Goal: Information Seeking & Learning: Learn about a topic

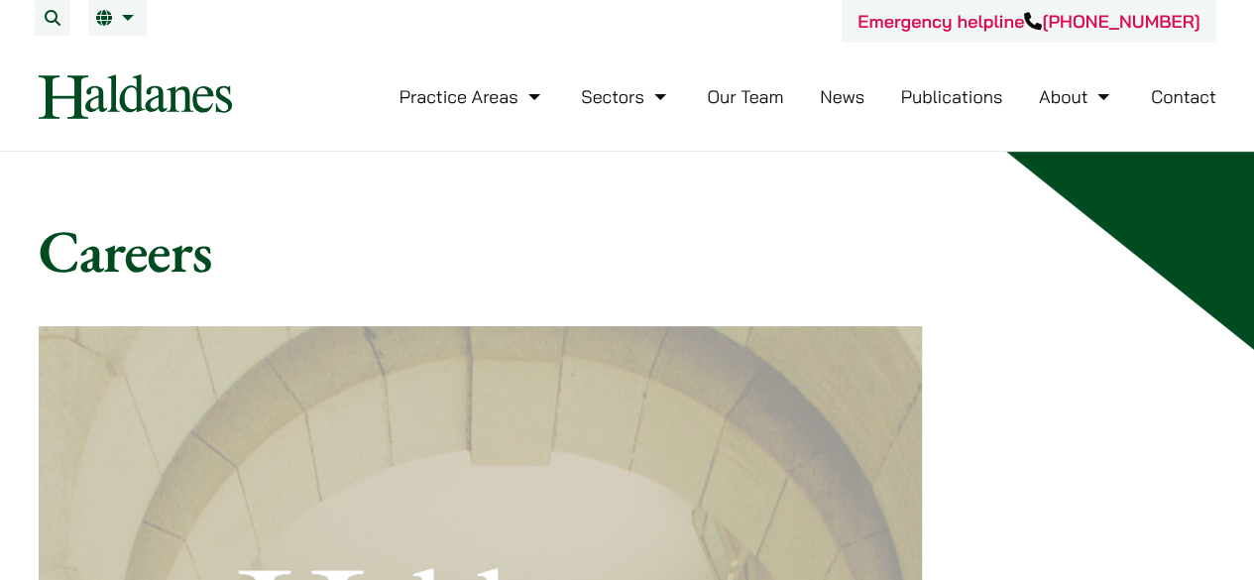
click at [746, 94] on link "Our Team" at bounding box center [745, 96] width 76 height 23
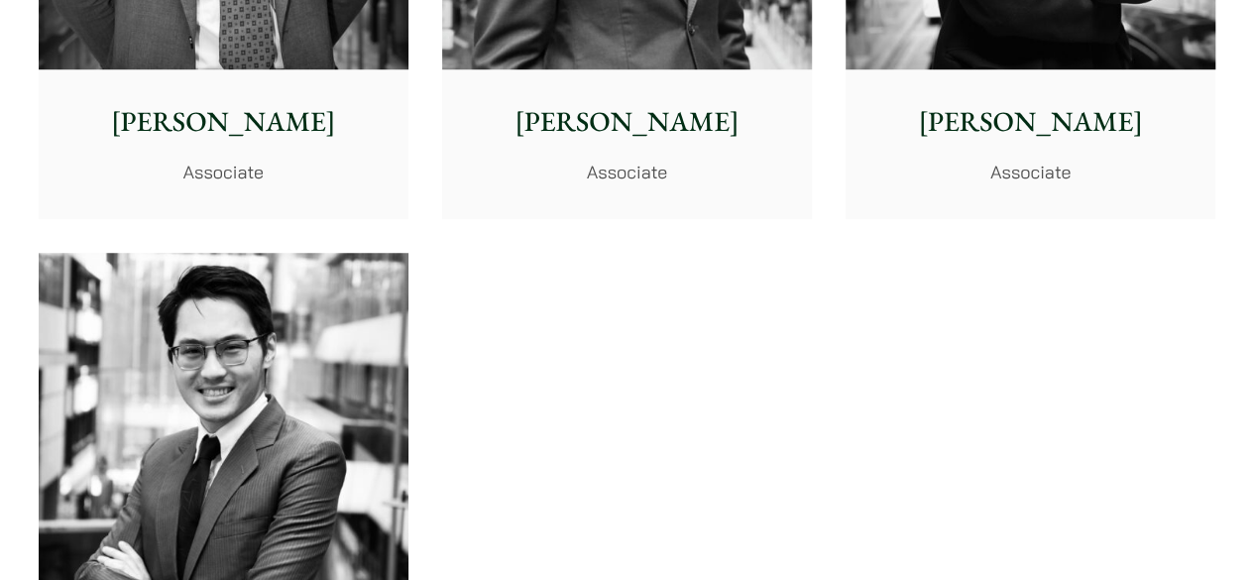
scroll to position [7953, 0]
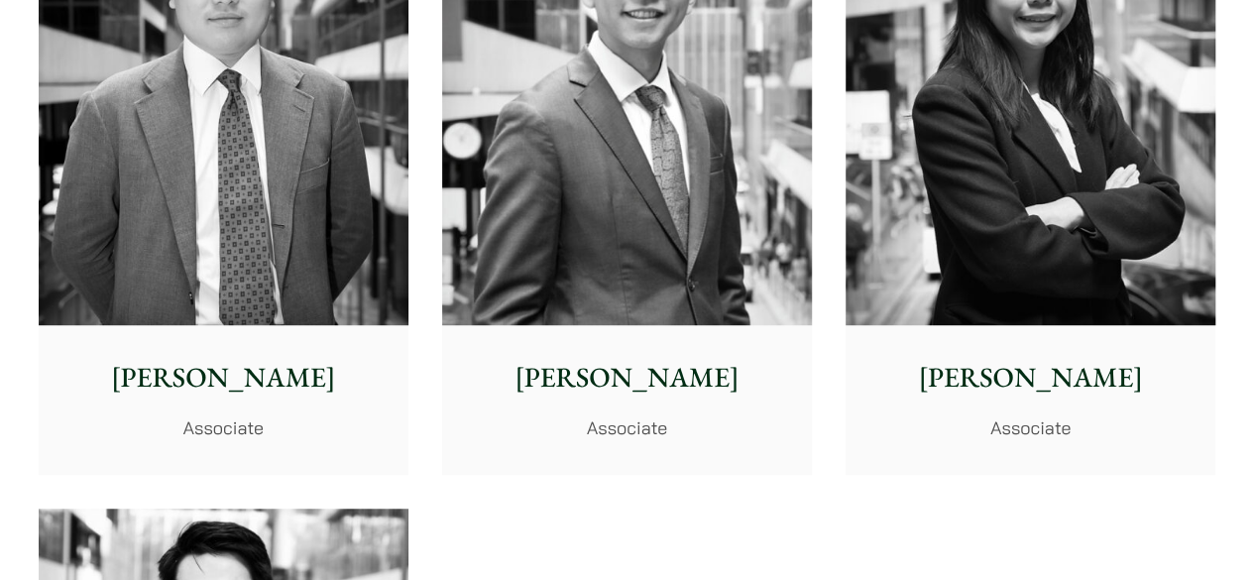
click at [1049, 291] on img at bounding box center [1031, 93] width 370 height 463
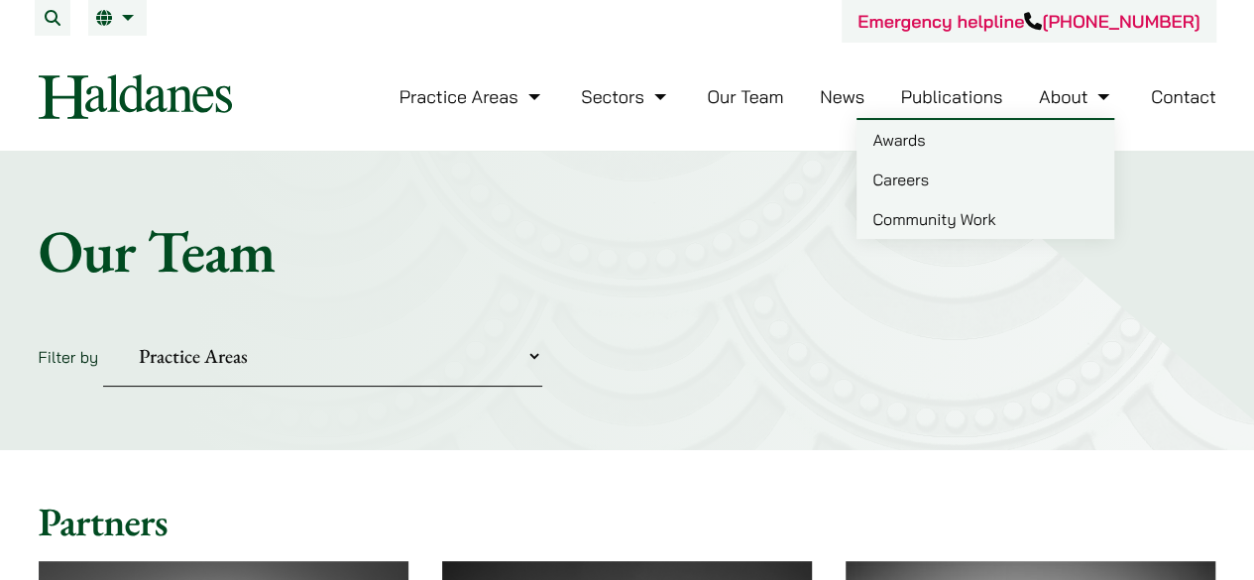
click at [911, 189] on link "Careers" at bounding box center [986, 180] width 258 height 40
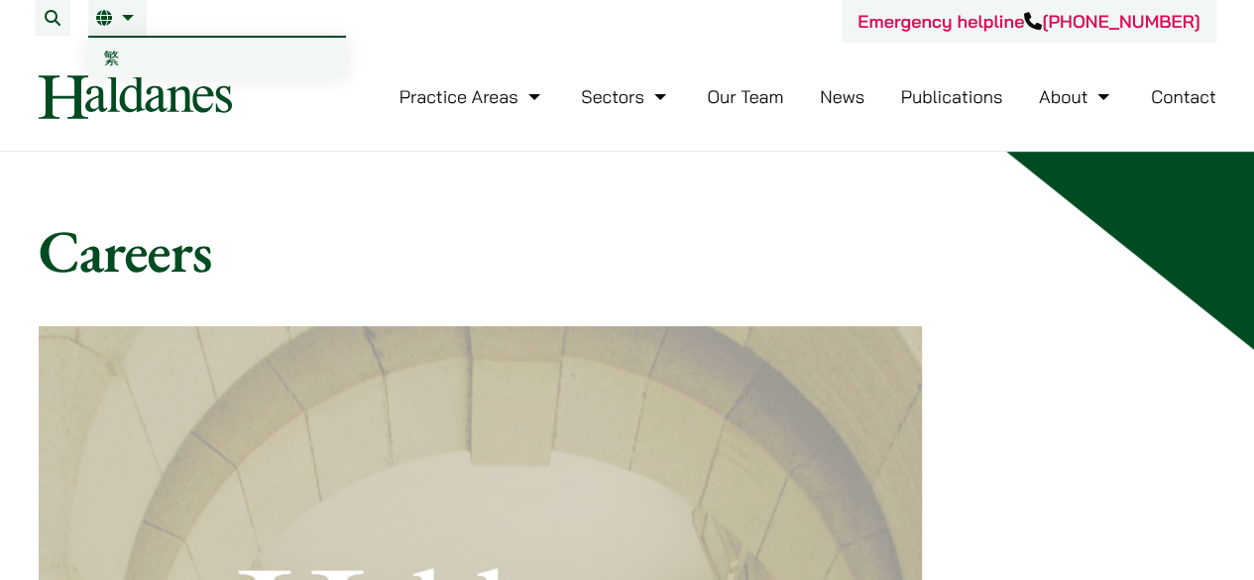
click at [131, 53] on link "繁" at bounding box center [217, 58] width 258 height 40
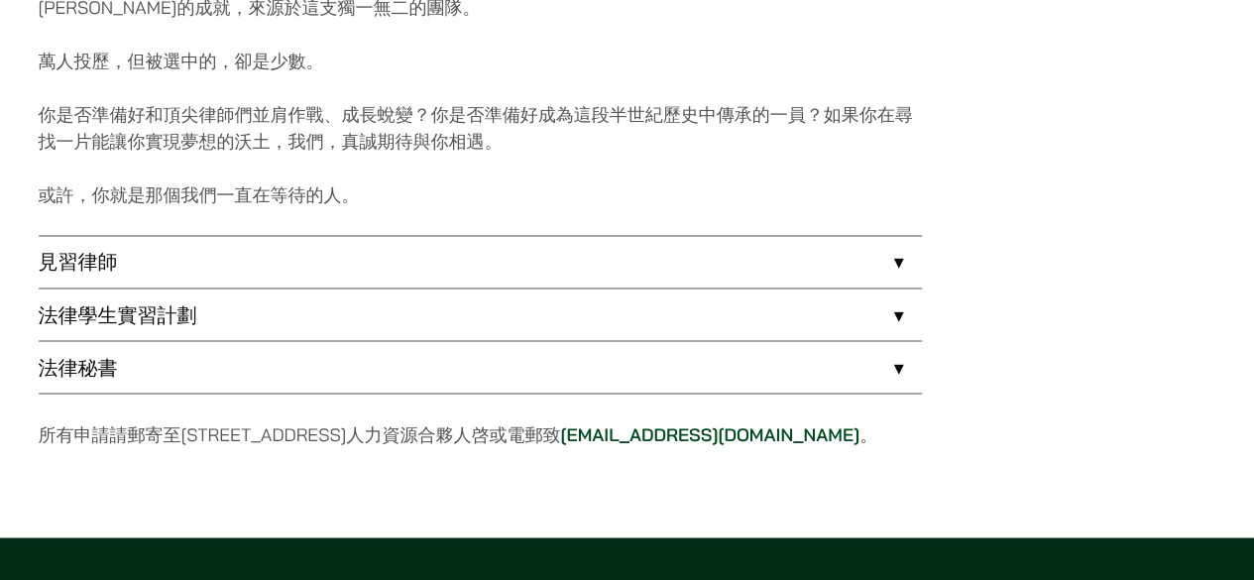
scroll to position [1564, 0]
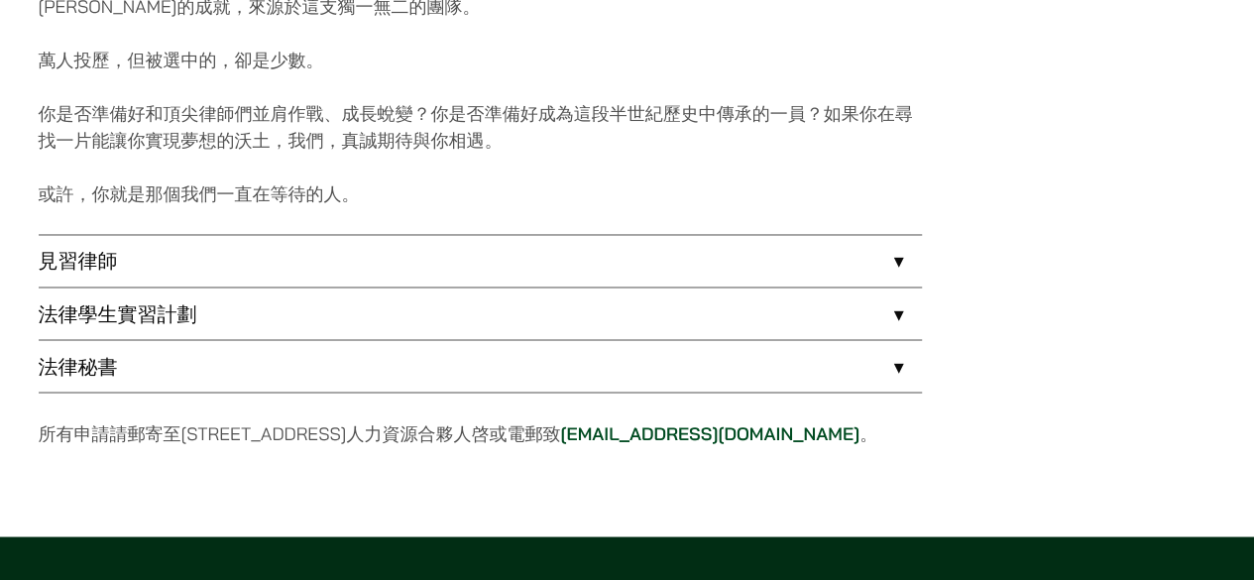
click at [250, 296] on link "法律學生實習計劃" at bounding box center [480, 314] width 883 height 52
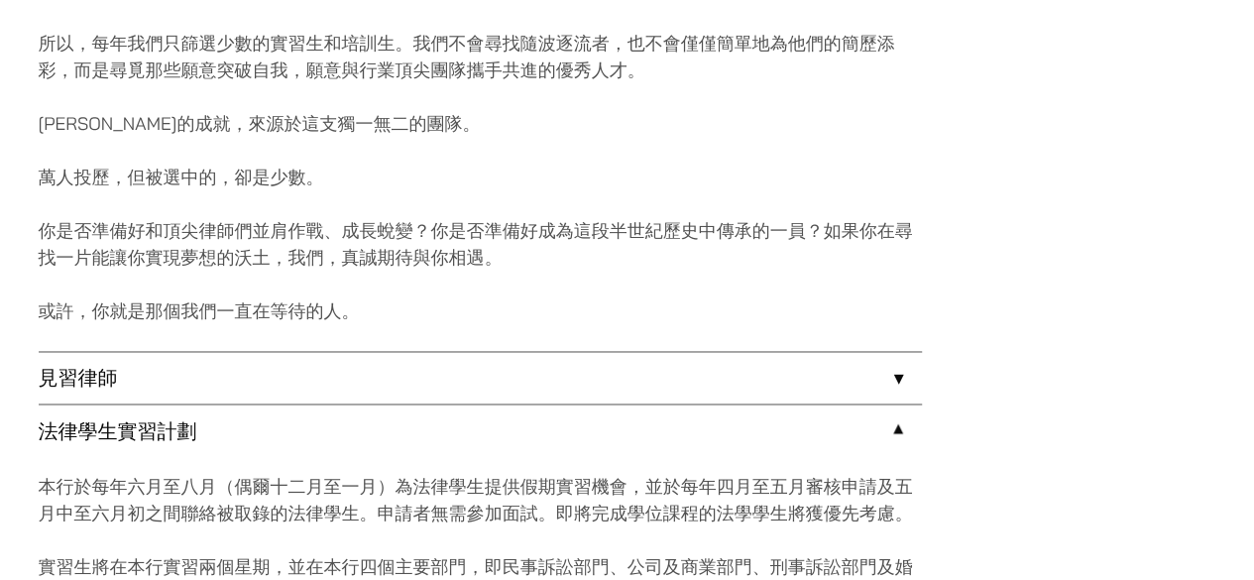
scroll to position [1446, 0]
click at [280, 373] on link "見習律師" at bounding box center [480, 379] width 883 height 52
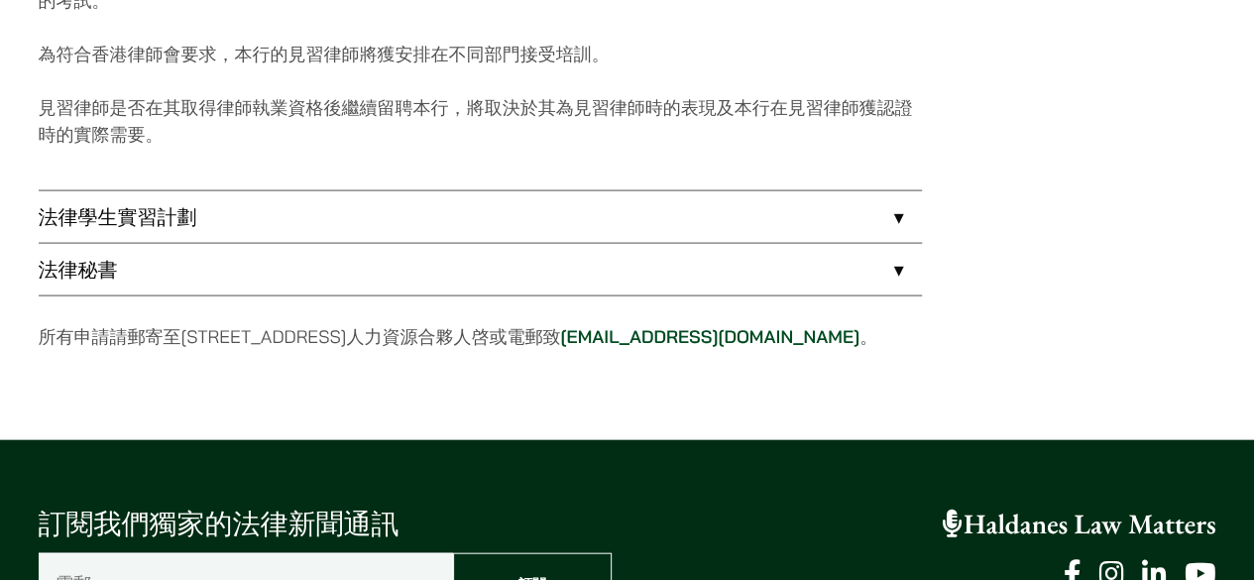
scroll to position [2015, 0]
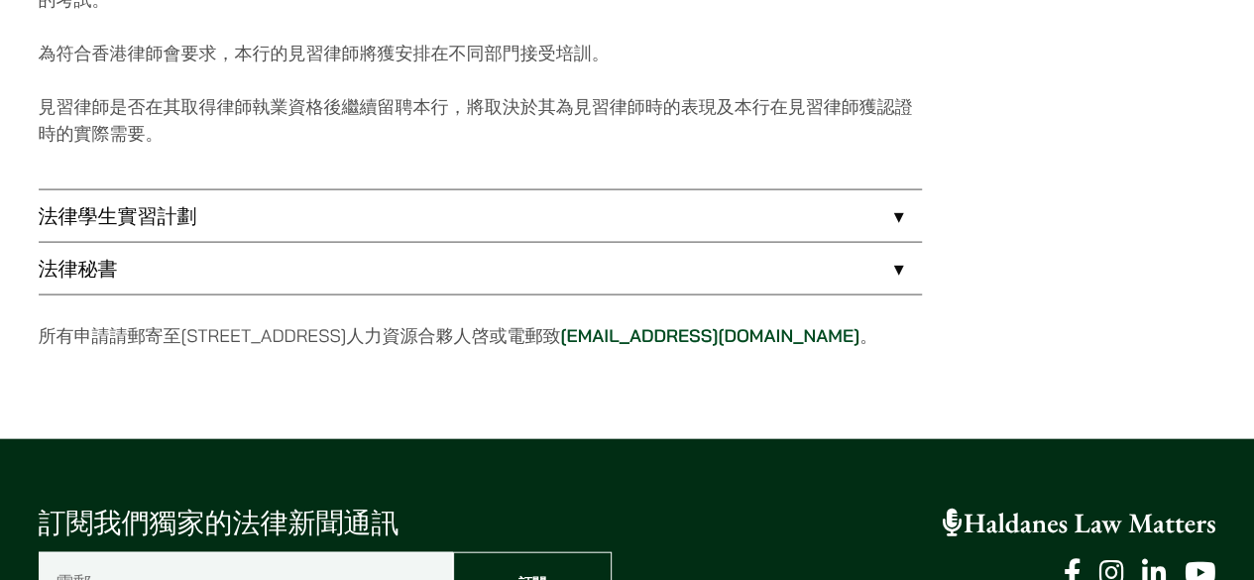
click at [673, 255] on link "法律秘書" at bounding box center [480, 269] width 883 height 52
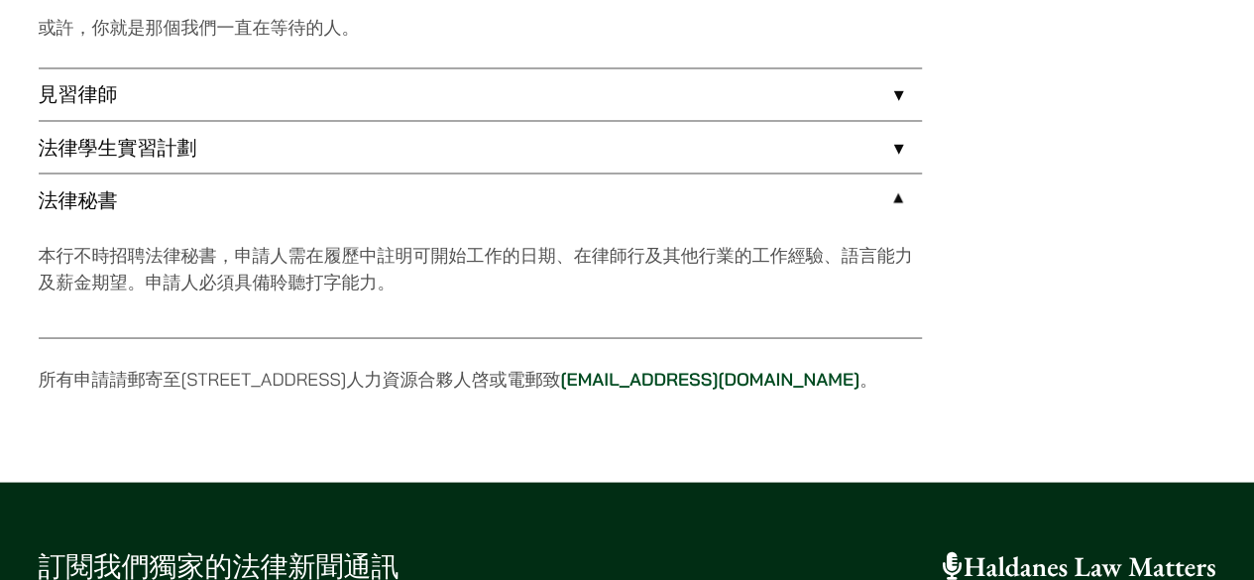
scroll to position [1727, 0]
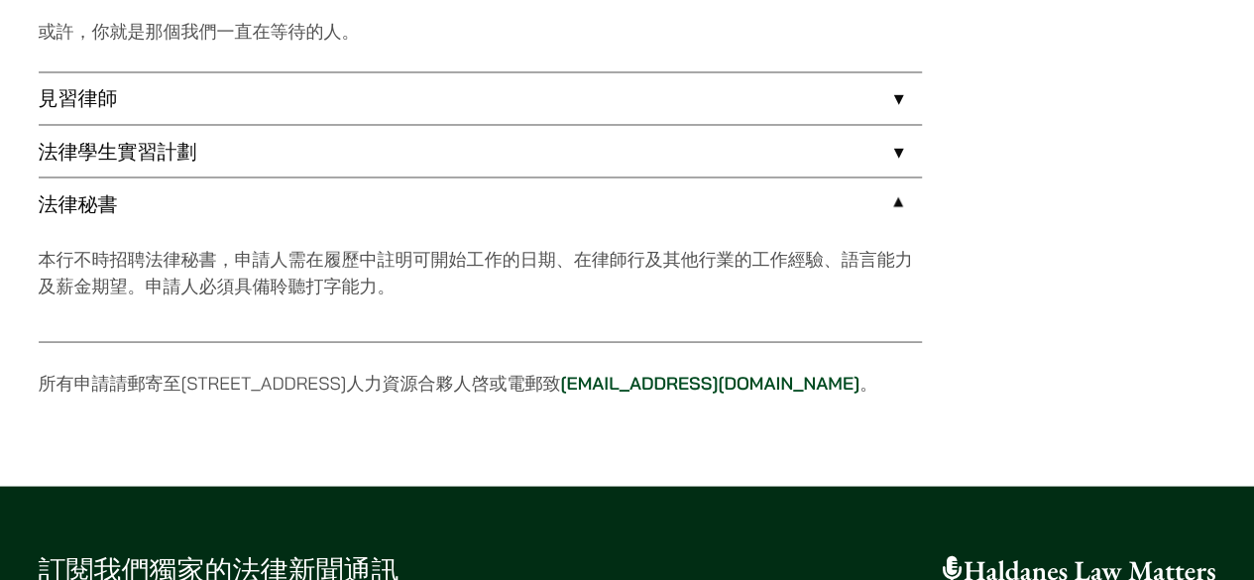
click at [573, 154] on link "法律學生實習計劃" at bounding box center [480, 151] width 883 height 52
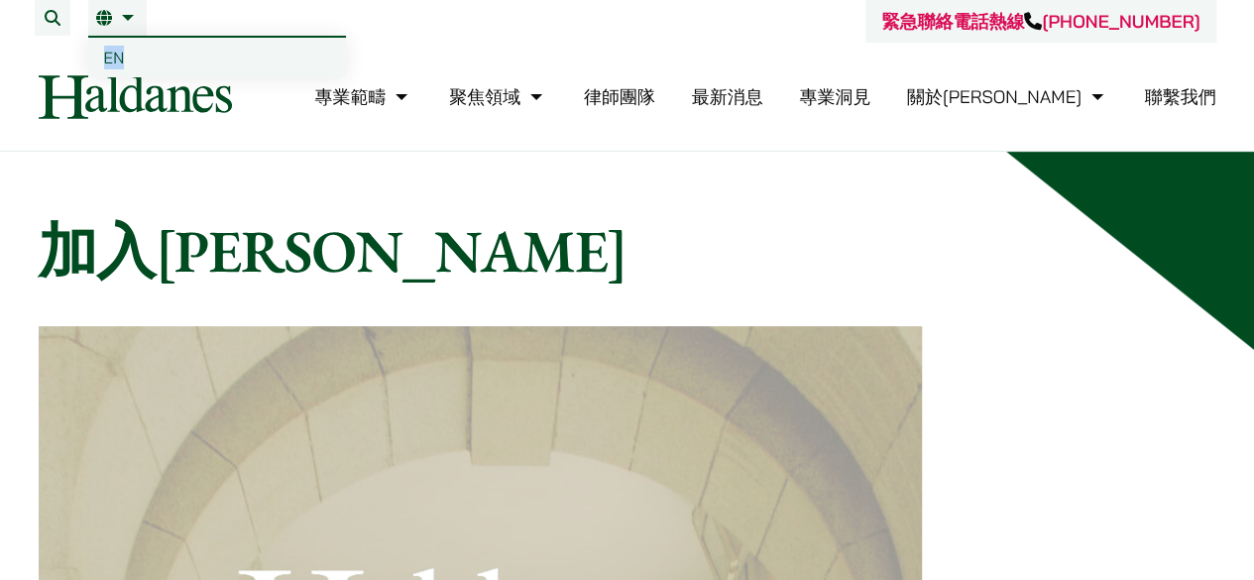
drag, startPoint x: 121, startPoint y: 31, endPoint x: 127, endPoint y: 57, distance: 26.5
click at [127, 36] on li "繁 EN" at bounding box center [117, 18] width 58 height 36
click at [127, 57] on link "EN" at bounding box center [217, 58] width 258 height 40
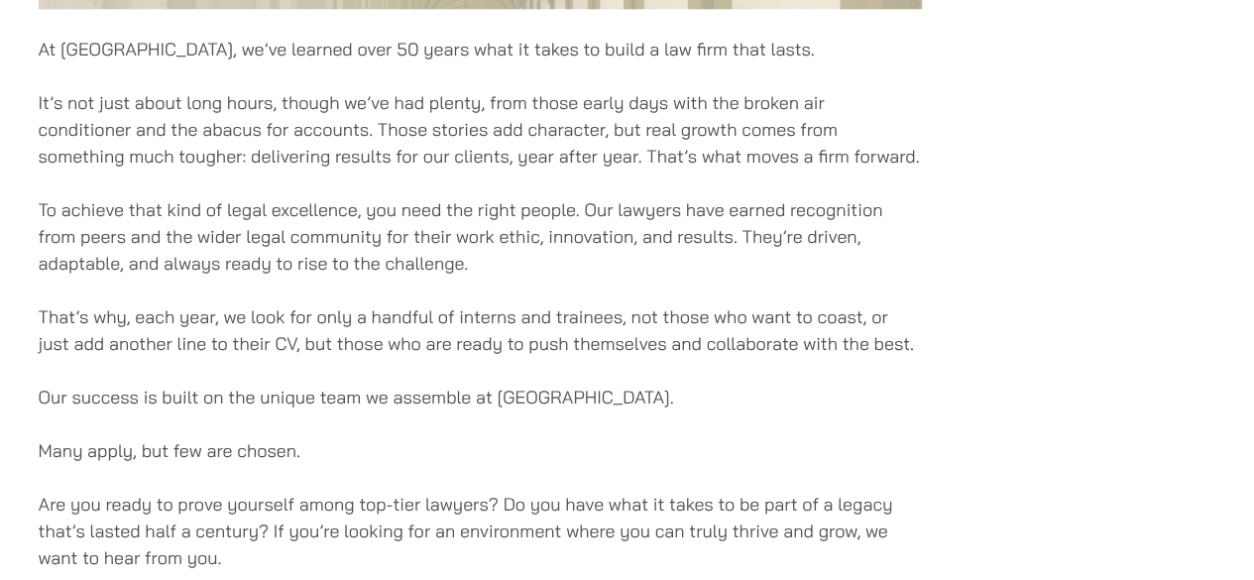
scroll to position [1543, 0]
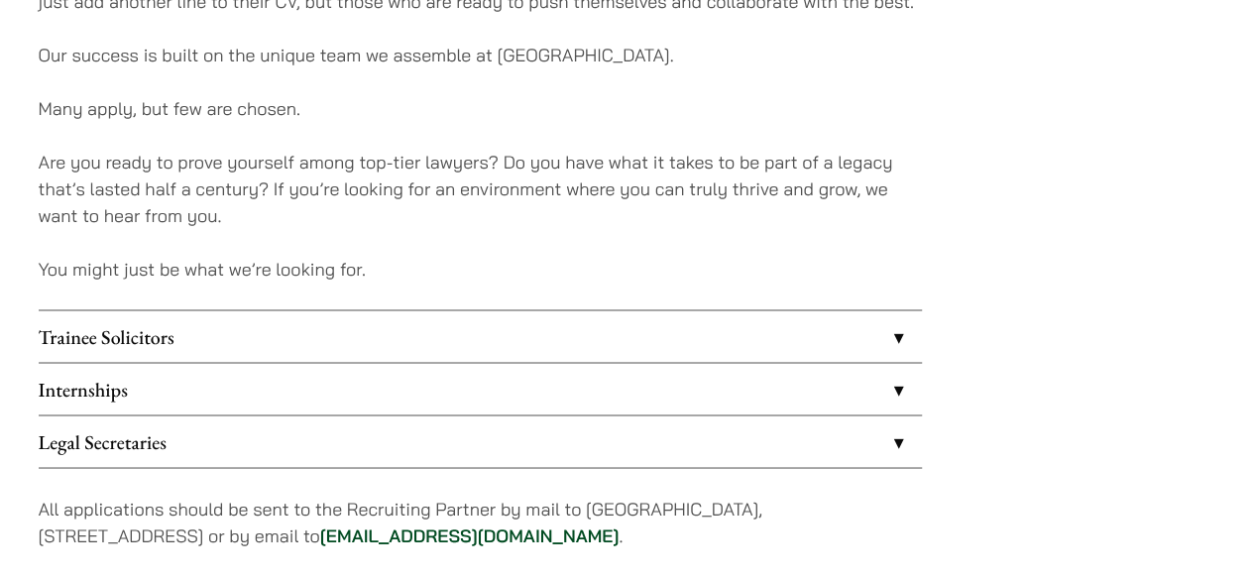
click at [371, 378] on link "Internships" at bounding box center [480, 389] width 883 height 52
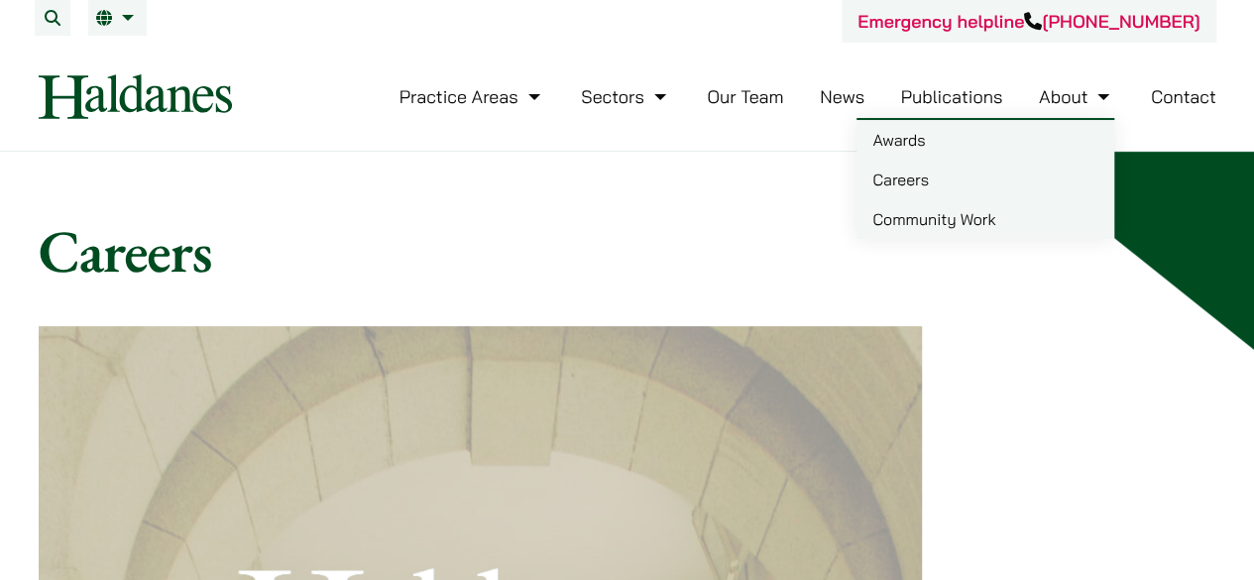
click at [593, 283] on h1 "Careers" at bounding box center [628, 250] width 1178 height 71
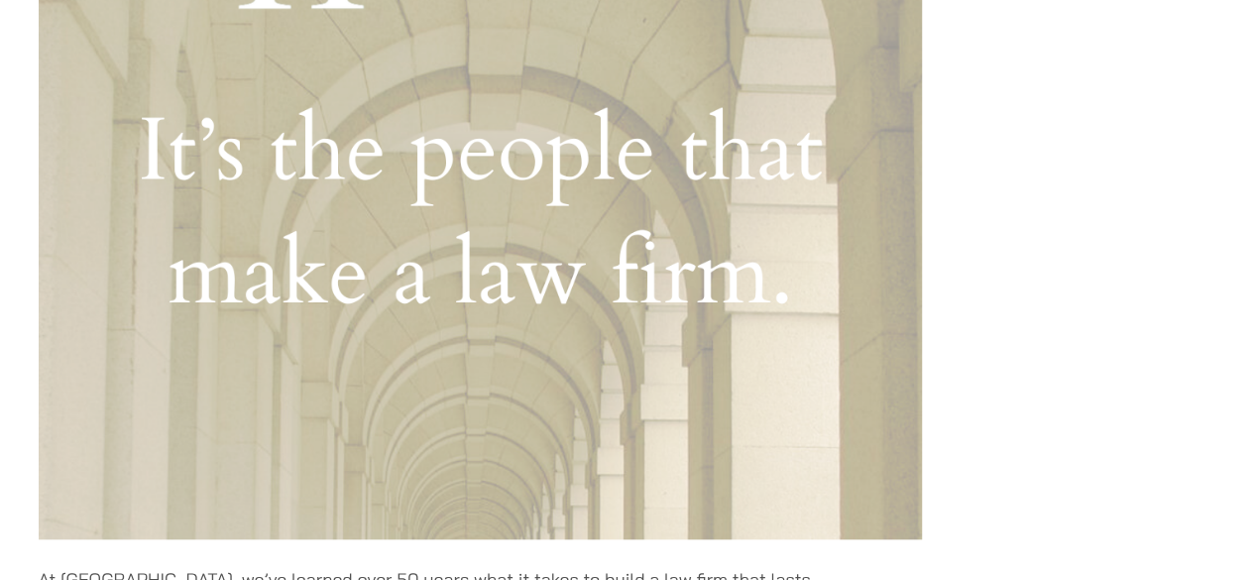
scroll to position [669, 0]
click at [593, 283] on img at bounding box center [480, 98] width 883 height 883
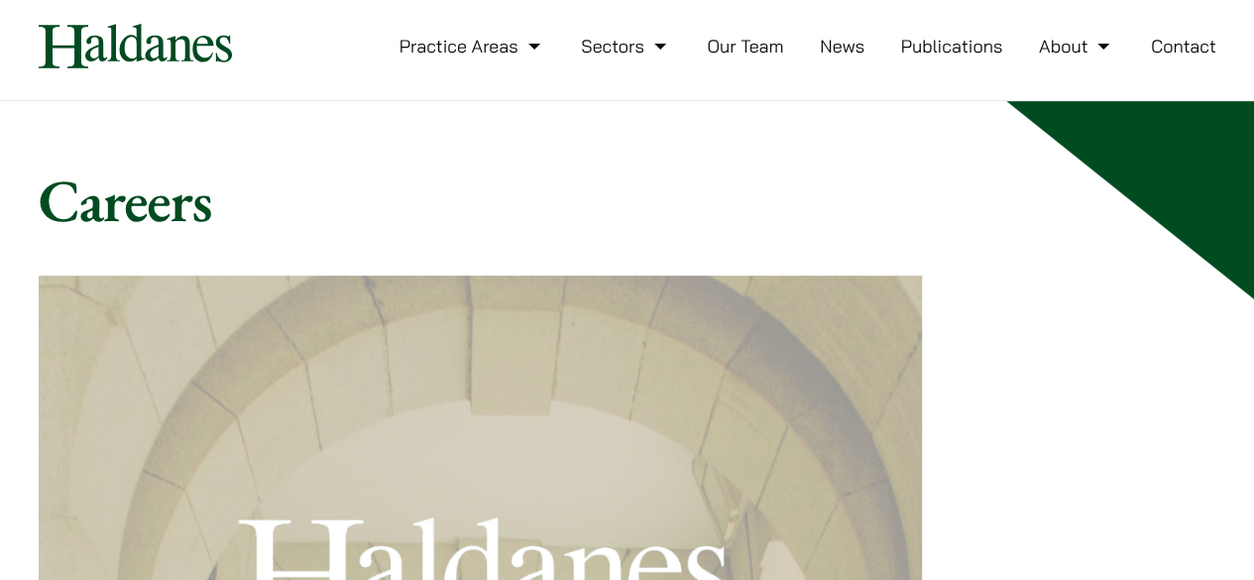
scroll to position [0, 0]
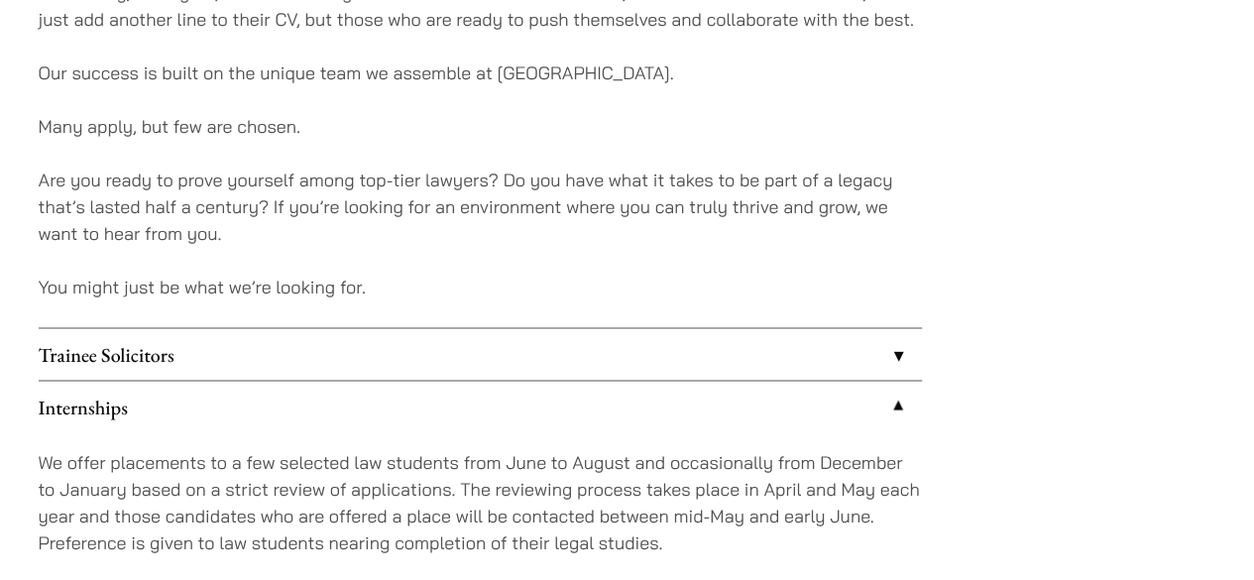
scroll to position [1543, 0]
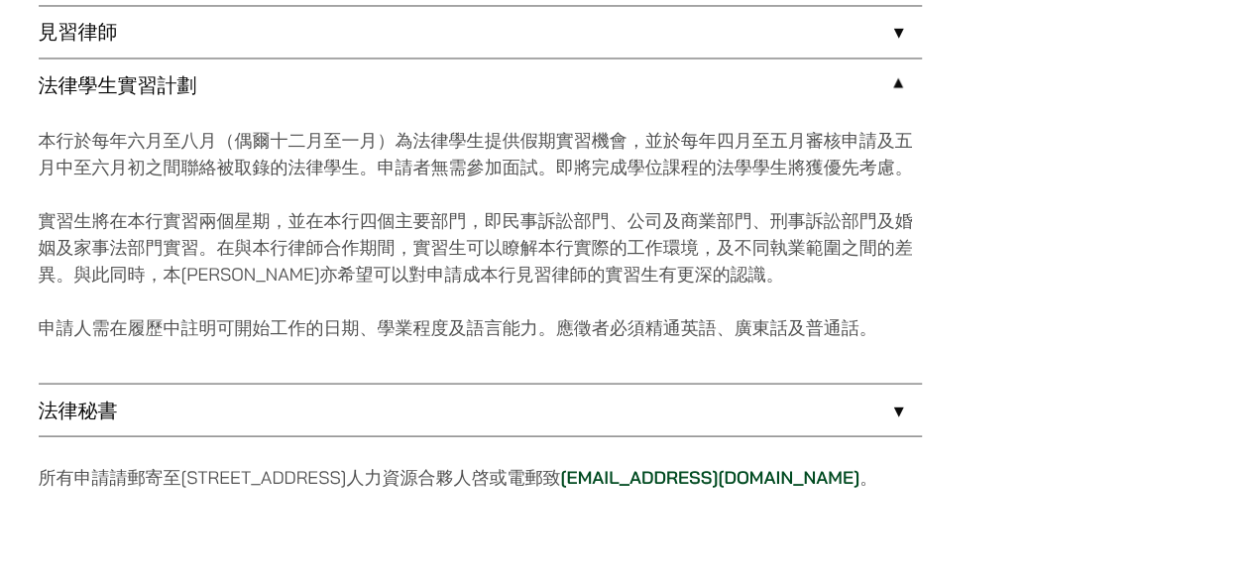
scroll to position [1798, 0]
